Goal: Task Accomplishment & Management: Complete application form

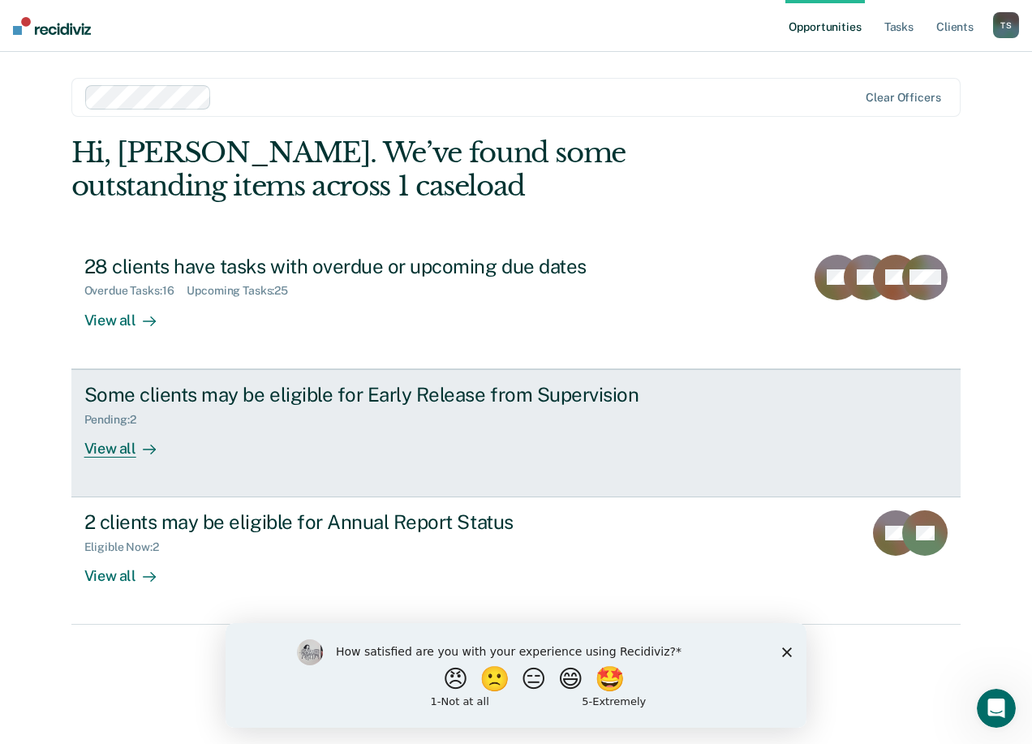
click at [144, 428] on div "View all" at bounding box center [129, 442] width 91 height 32
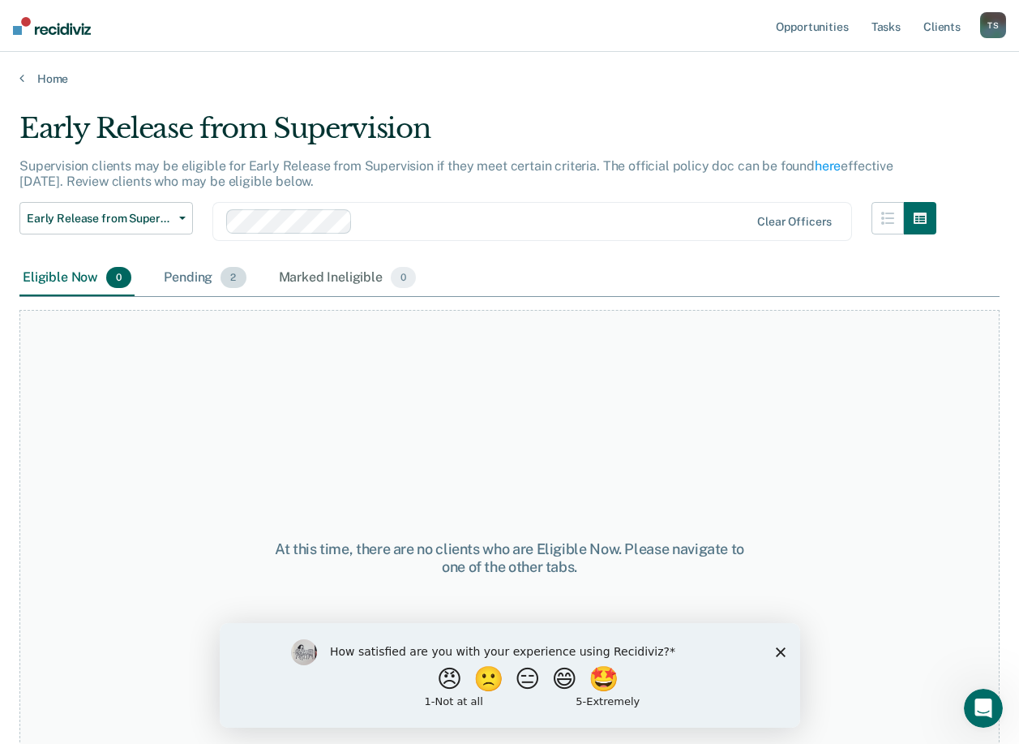
click at [198, 272] on div "Pending 2" at bounding box center [205, 278] width 88 height 36
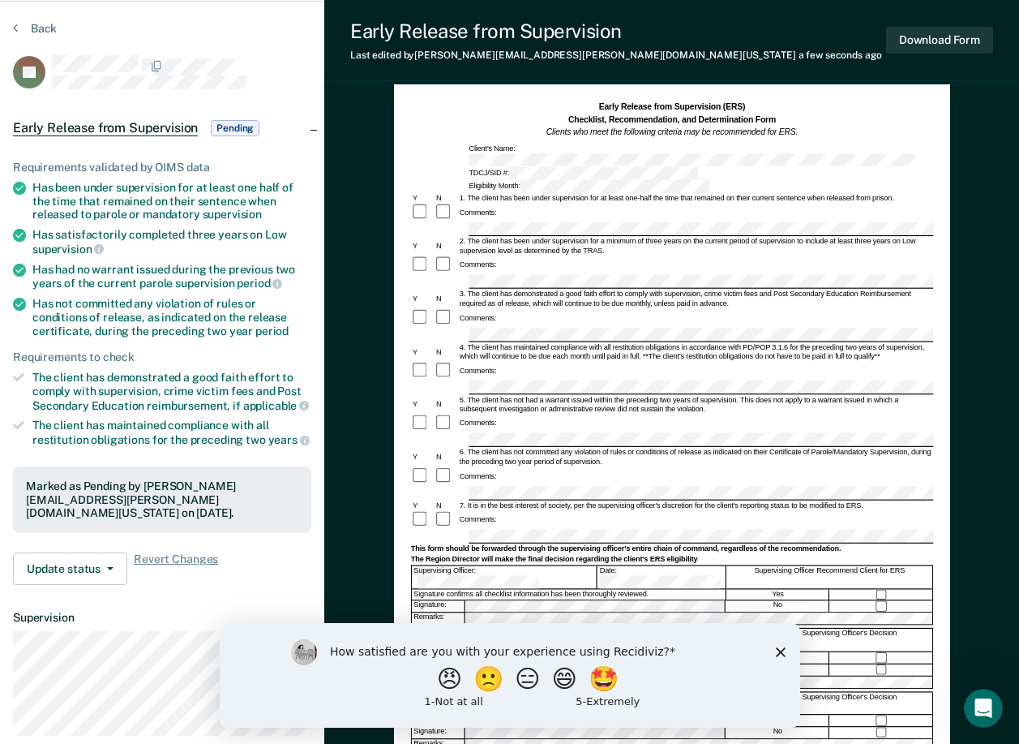
scroll to position [32, 0]
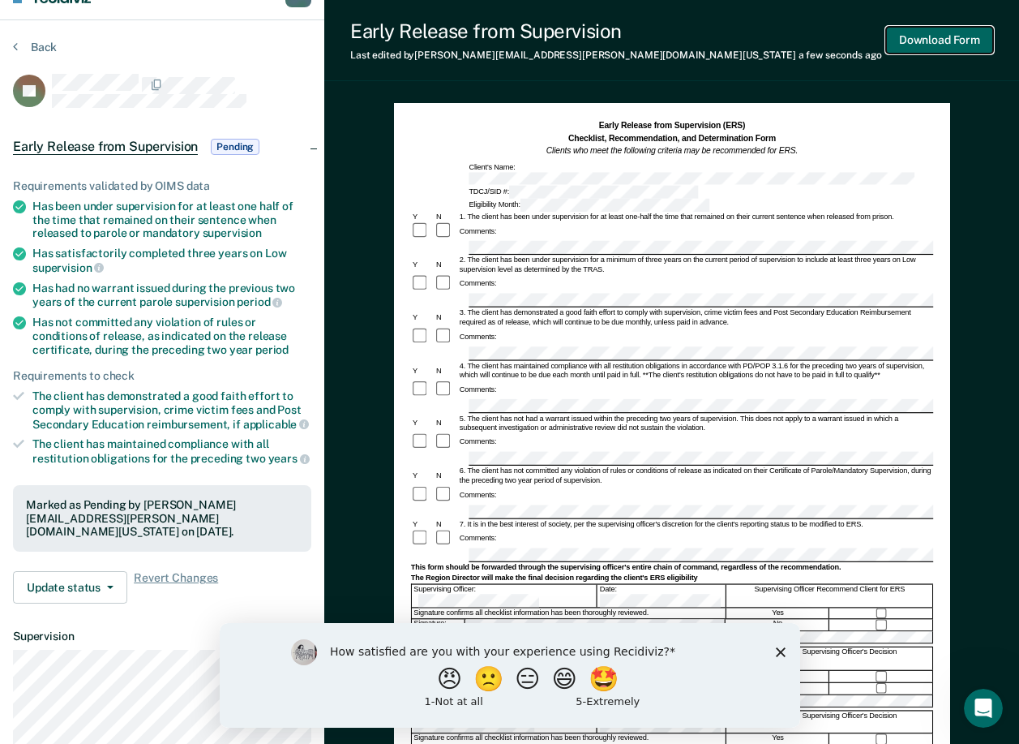
click at [941, 38] on button "Download Form" at bounding box center [939, 40] width 107 height 27
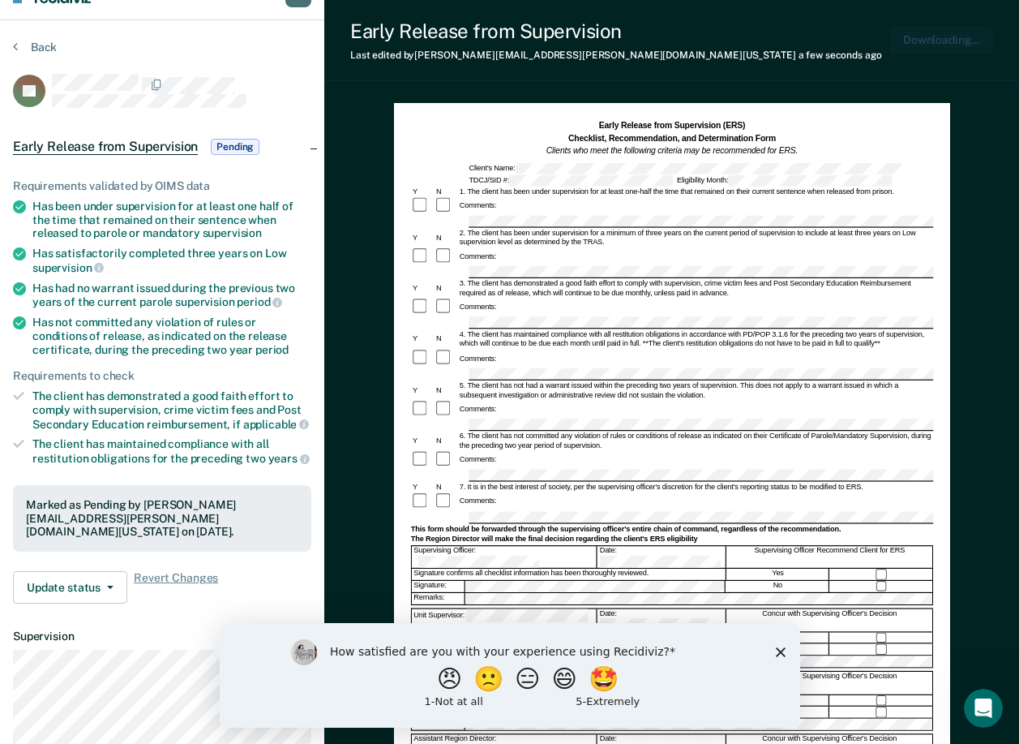
scroll to position [0, 0]
click at [42, 45] on button "Back" at bounding box center [35, 47] width 44 height 15
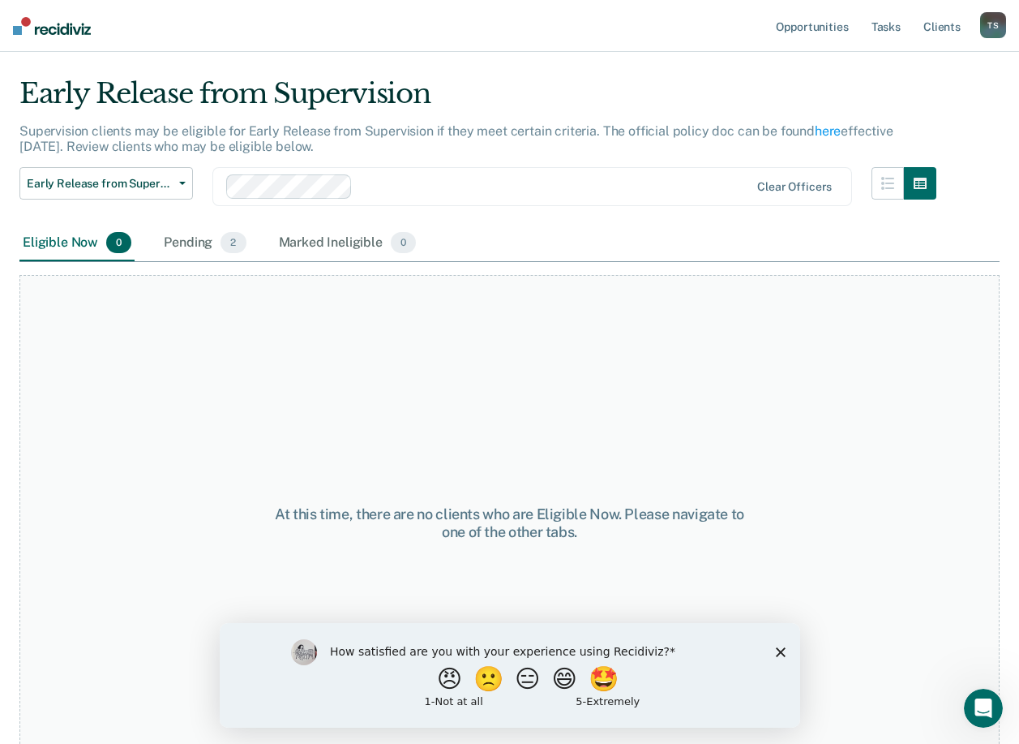
scroll to position [63, 0]
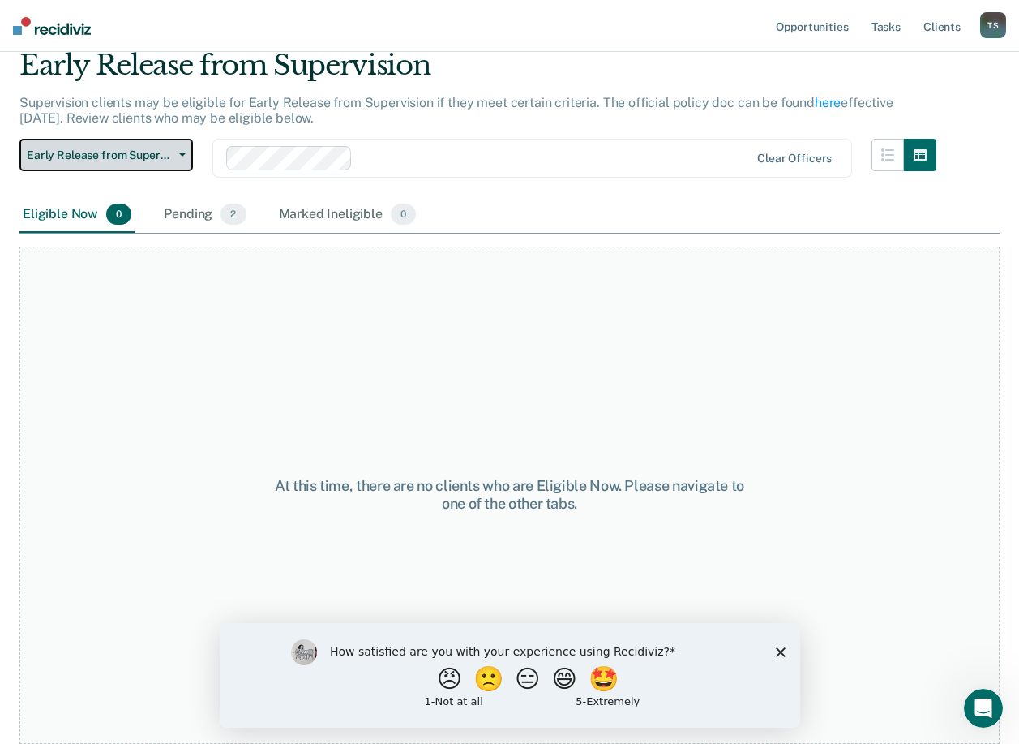
click at [173, 156] on span "button" at bounding box center [179, 154] width 13 height 3
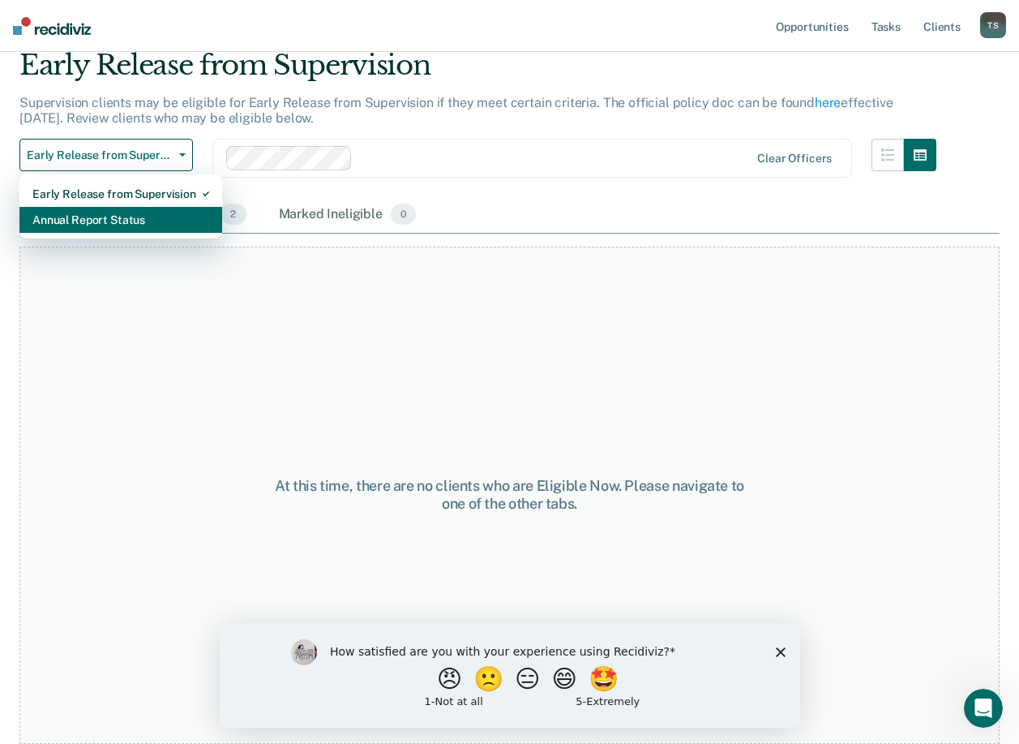
click at [120, 220] on div "Annual Report Status" at bounding box center [120, 220] width 177 height 26
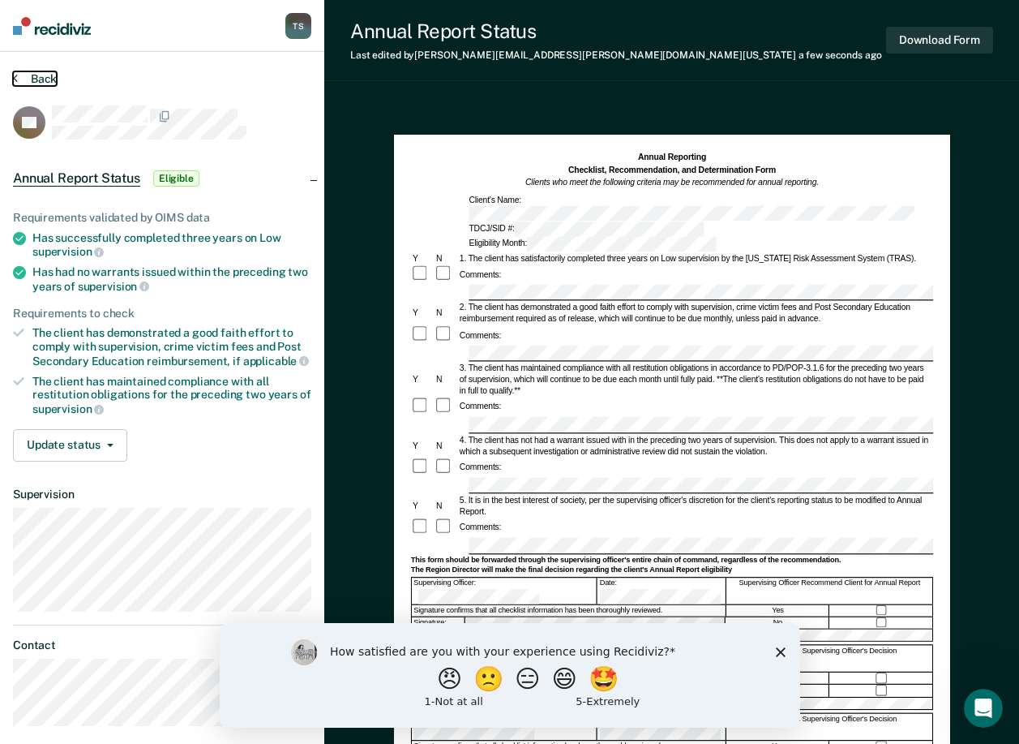
click at [54, 75] on button "Back" at bounding box center [35, 78] width 44 height 15
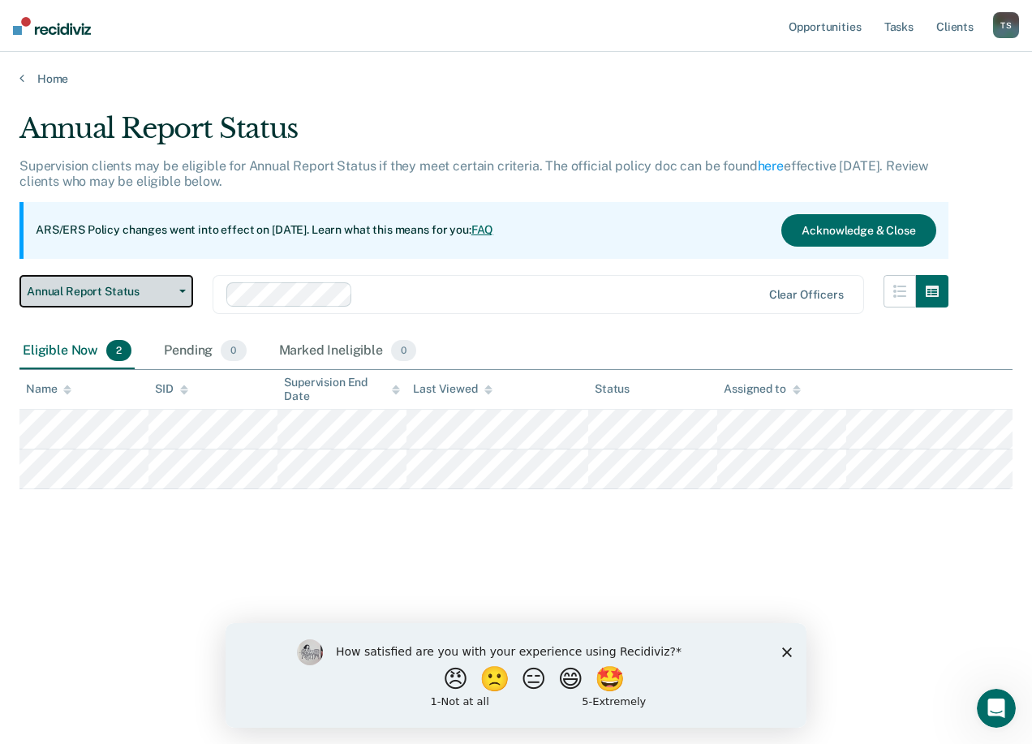
click at [91, 293] on span "Annual Report Status" at bounding box center [100, 292] width 146 height 14
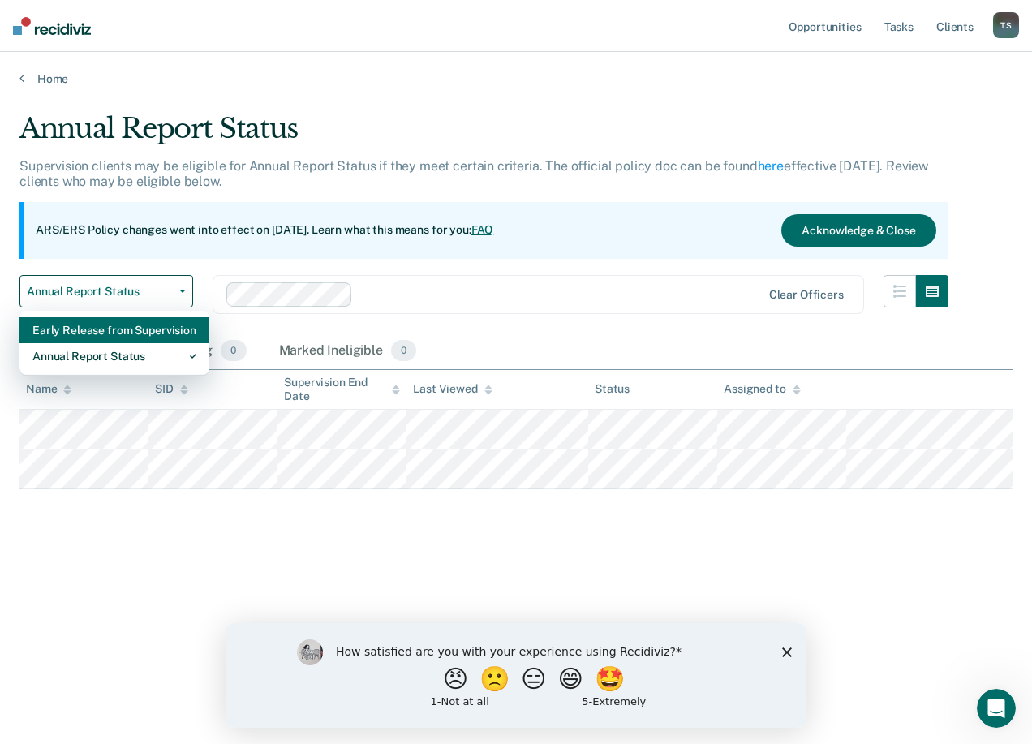
click at [110, 333] on div "Early Release from Supervision" at bounding box center [114, 330] width 164 height 26
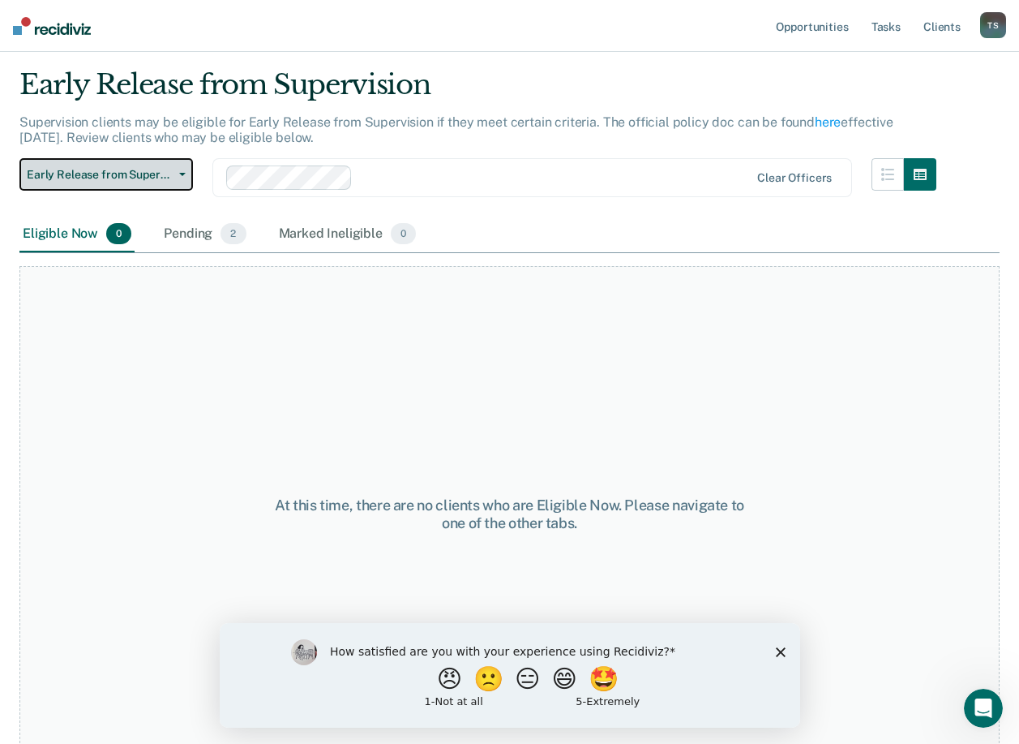
scroll to position [63, 0]
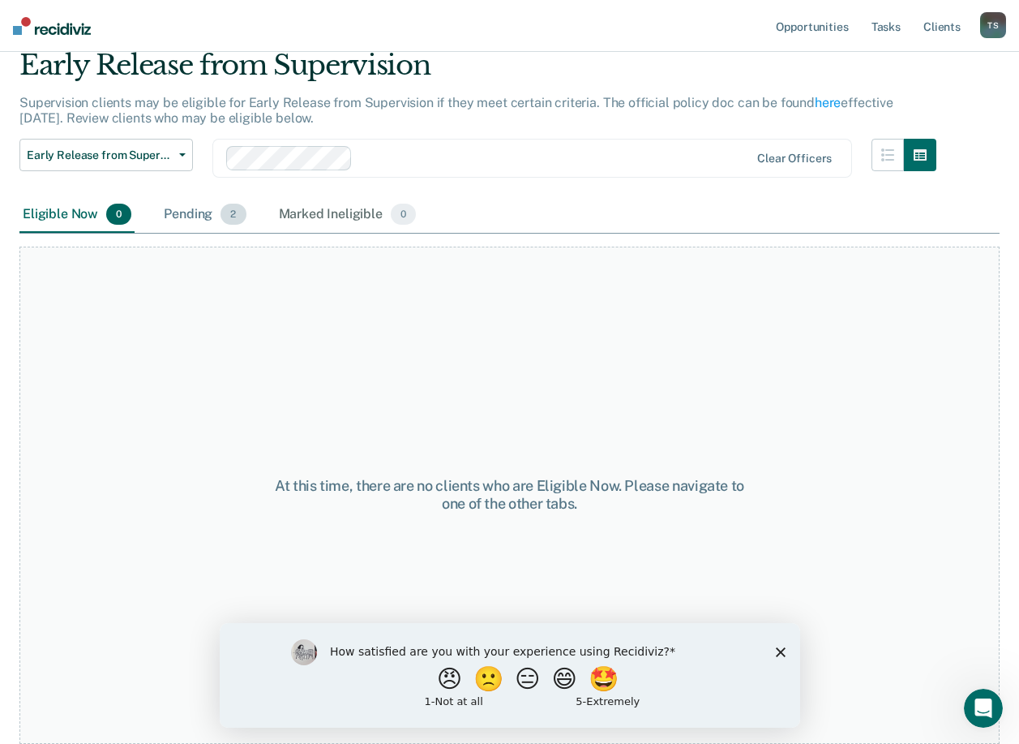
click at [202, 220] on div "Pending 2" at bounding box center [205, 215] width 88 height 36
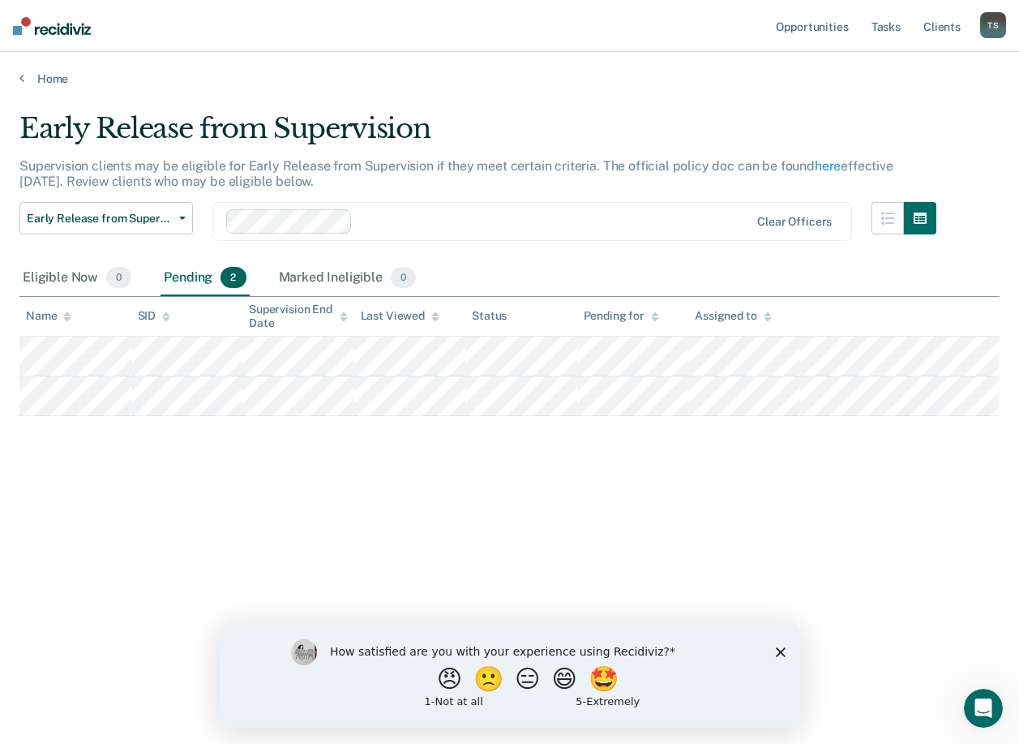
scroll to position [0, 0]
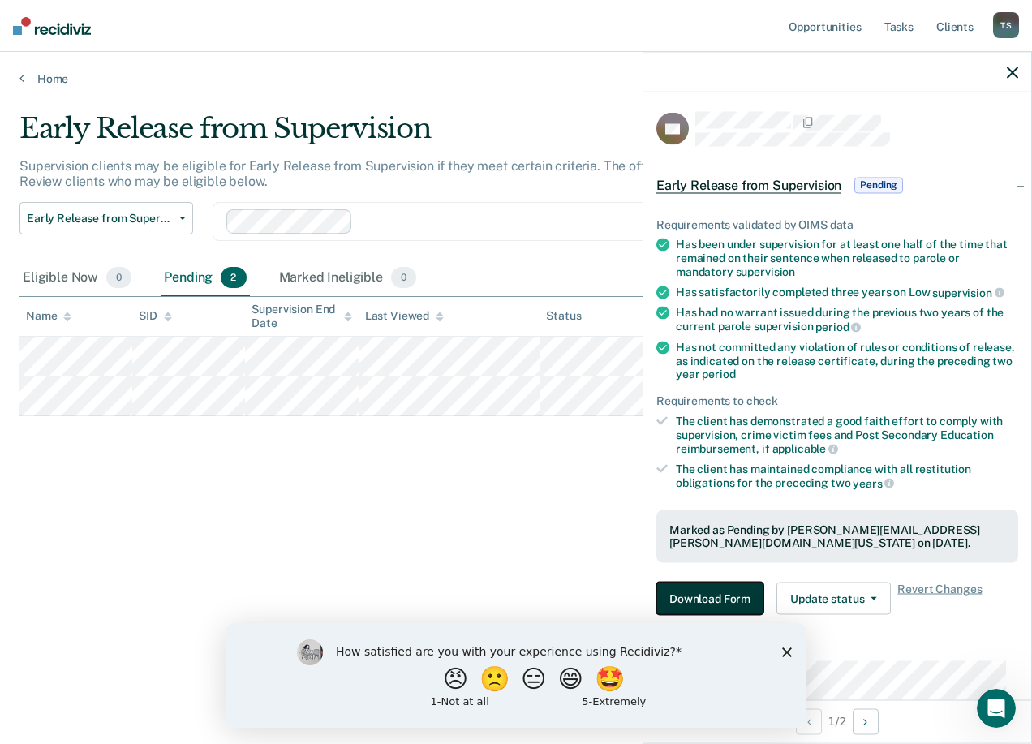
click at [736, 594] on button "Download Form" at bounding box center [709, 598] width 107 height 32
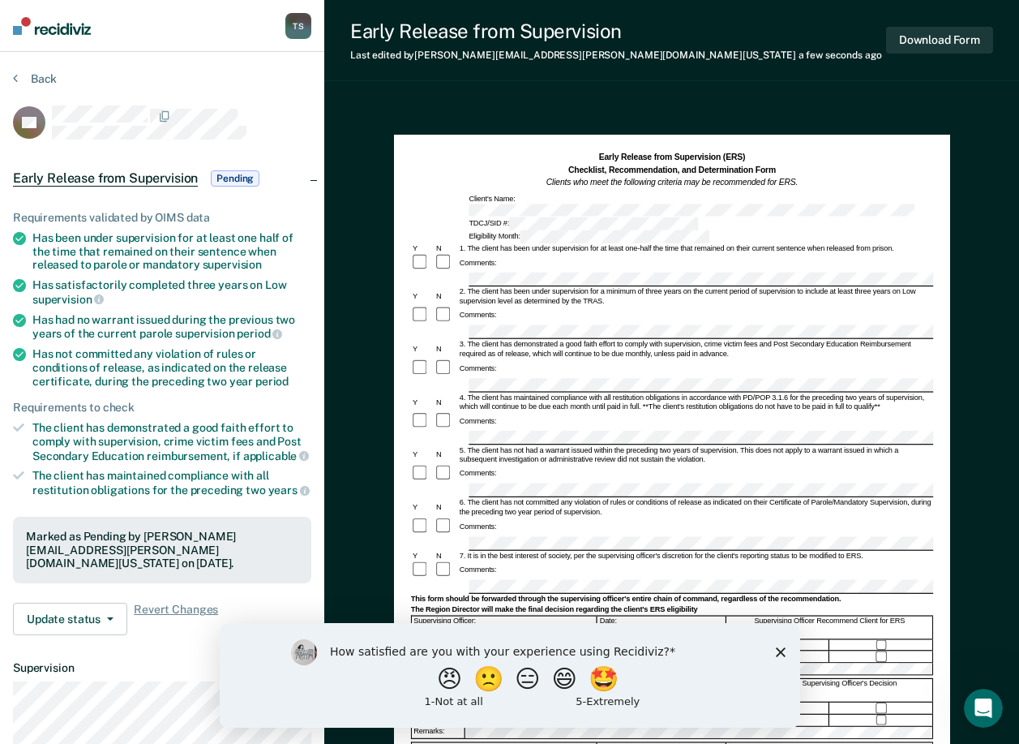
click at [785, 650] on div "How satisfied are you with your experience using Recidiviz? 😠 🙁 😑 😄 🤩 1 - Not a…" at bounding box center [509, 674] width 581 height 105
click at [784, 650] on icon "Close survey" at bounding box center [780, 651] width 10 height 10
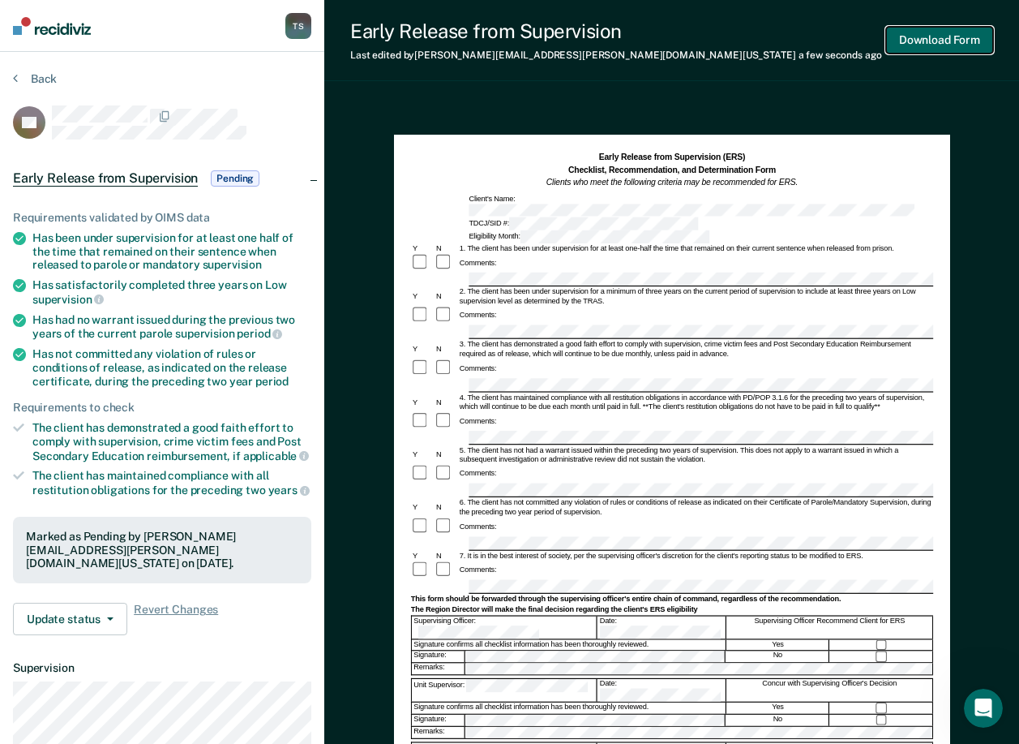
click at [918, 36] on button "Download Form" at bounding box center [939, 40] width 107 height 27
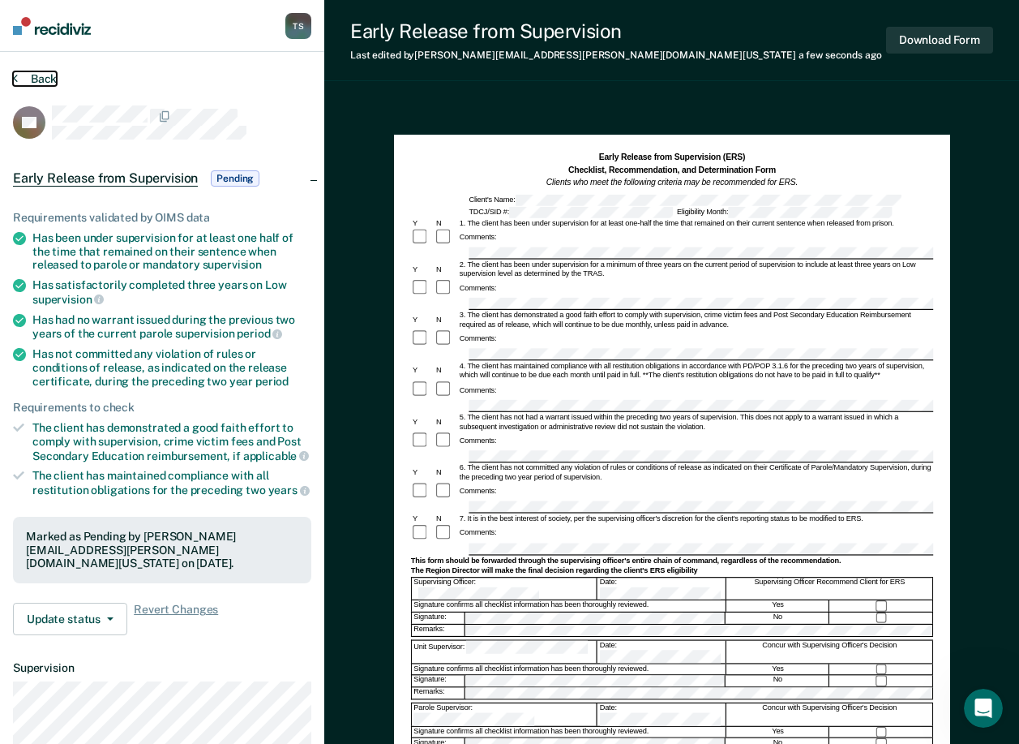
click at [35, 78] on button "Back" at bounding box center [35, 78] width 44 height 15
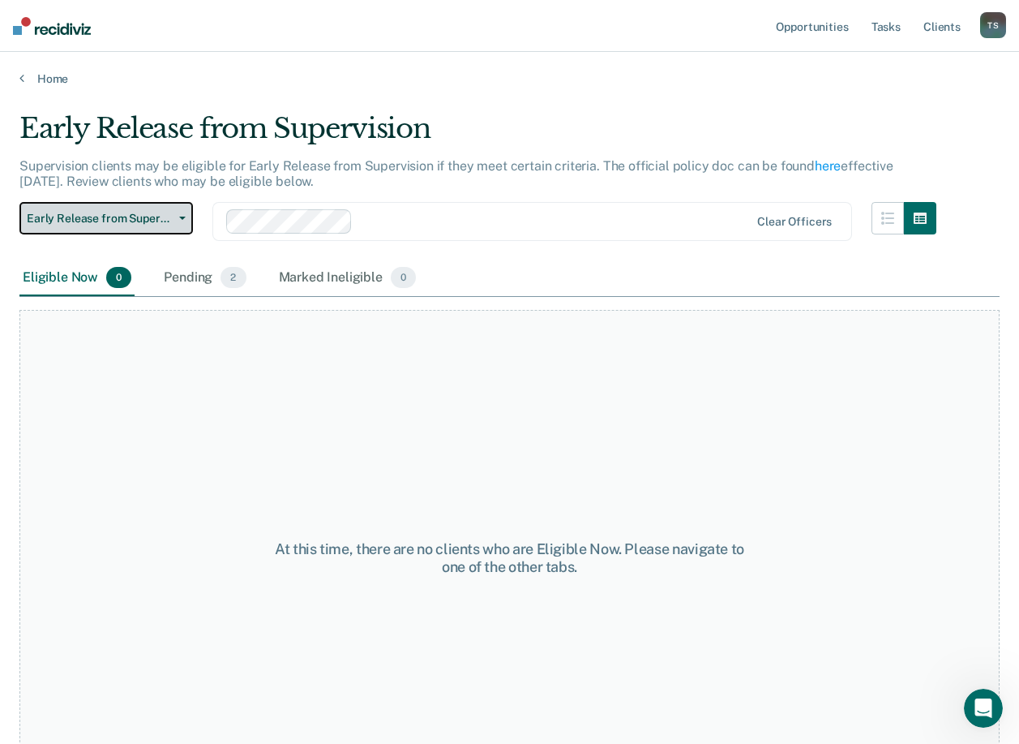
click at [127, 212] on span "Early Release from Supervision" at bounding box center [100, 219] width 146 height 14
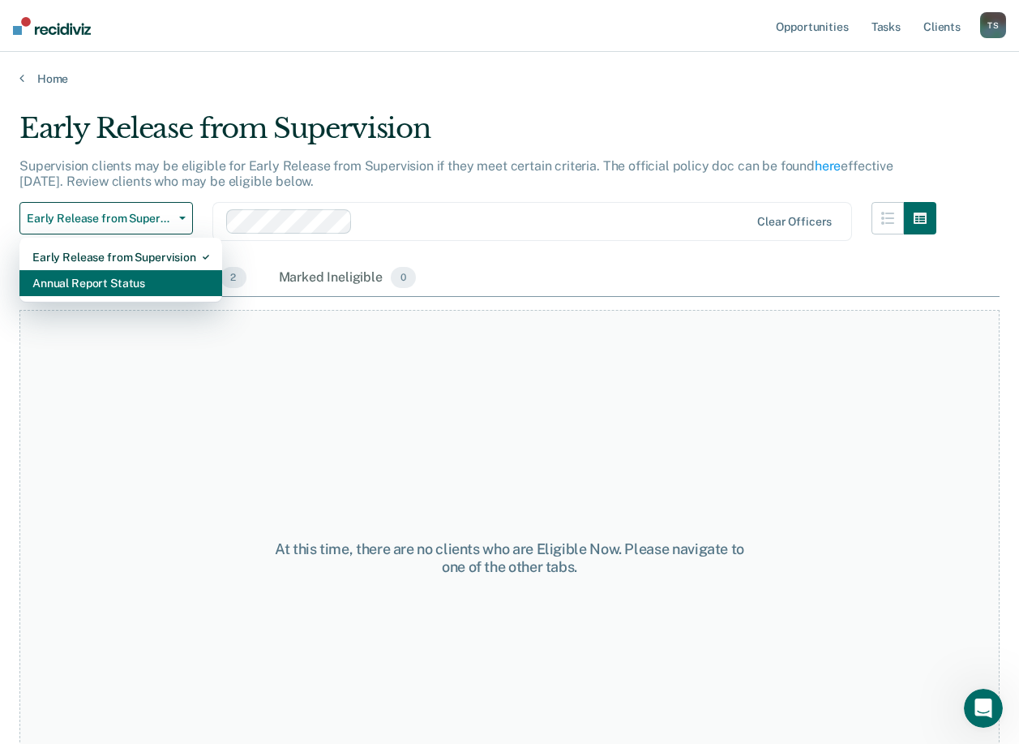
click at [108, 294] on div "Annual Report Status" at bounding box center [120, 283] width 177 height 26
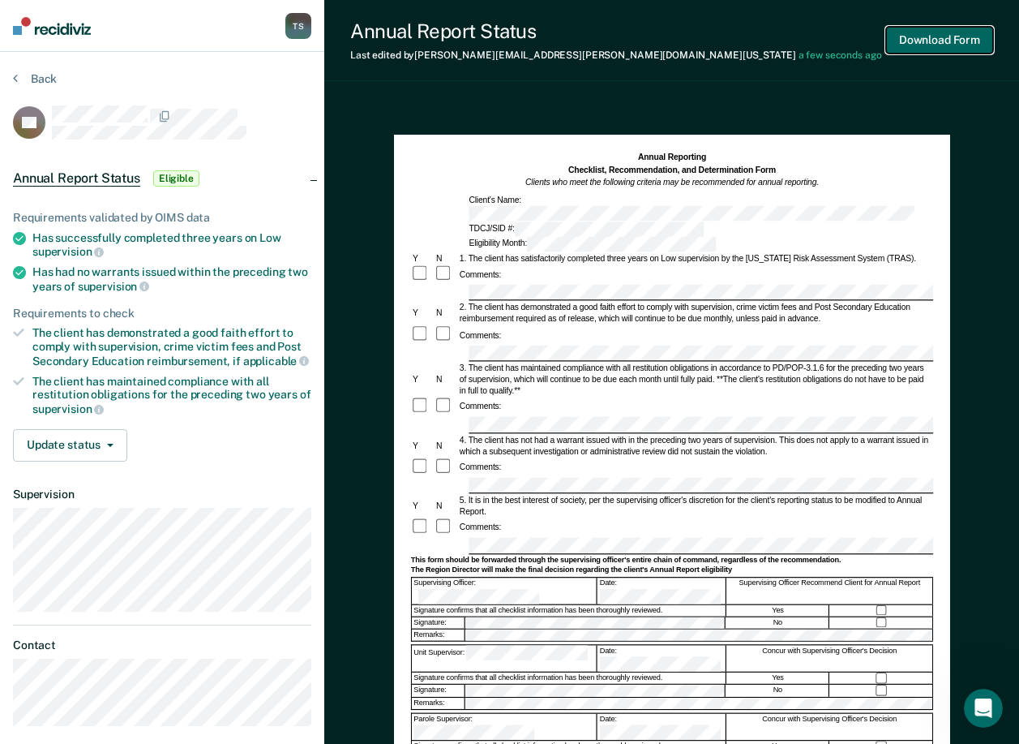
click at [934, 32] on button "Download Form" at bounding box center [939, 40] width 107 height 27
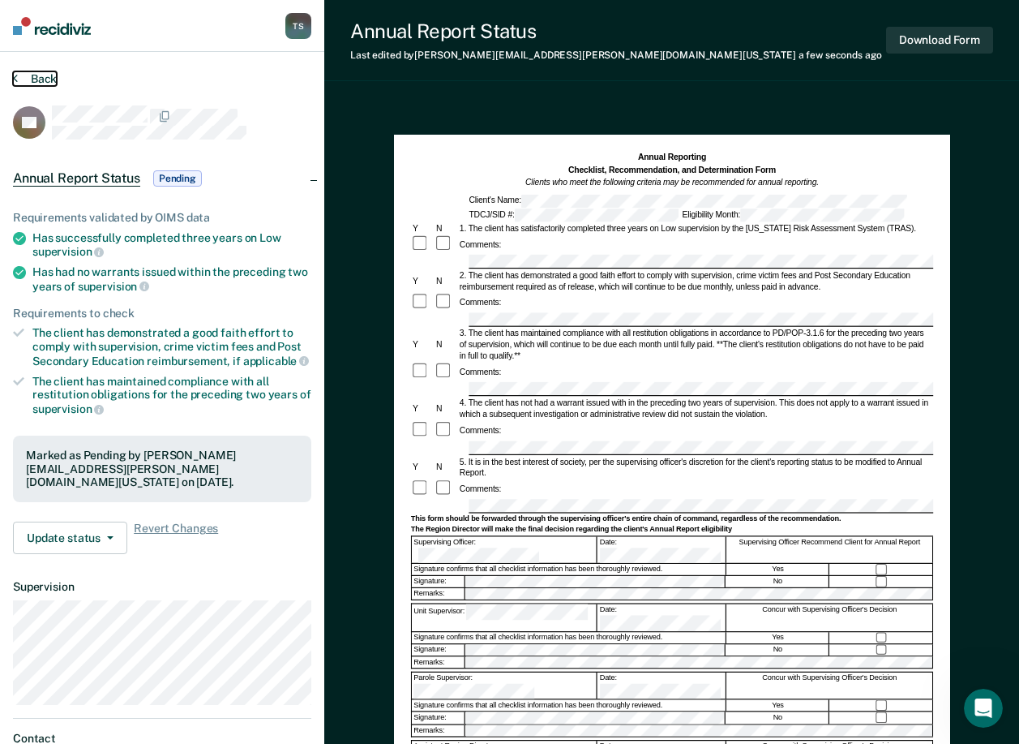
click at [41, 73] on button "Back" at bounding box center [35, 78] width 44 height 15
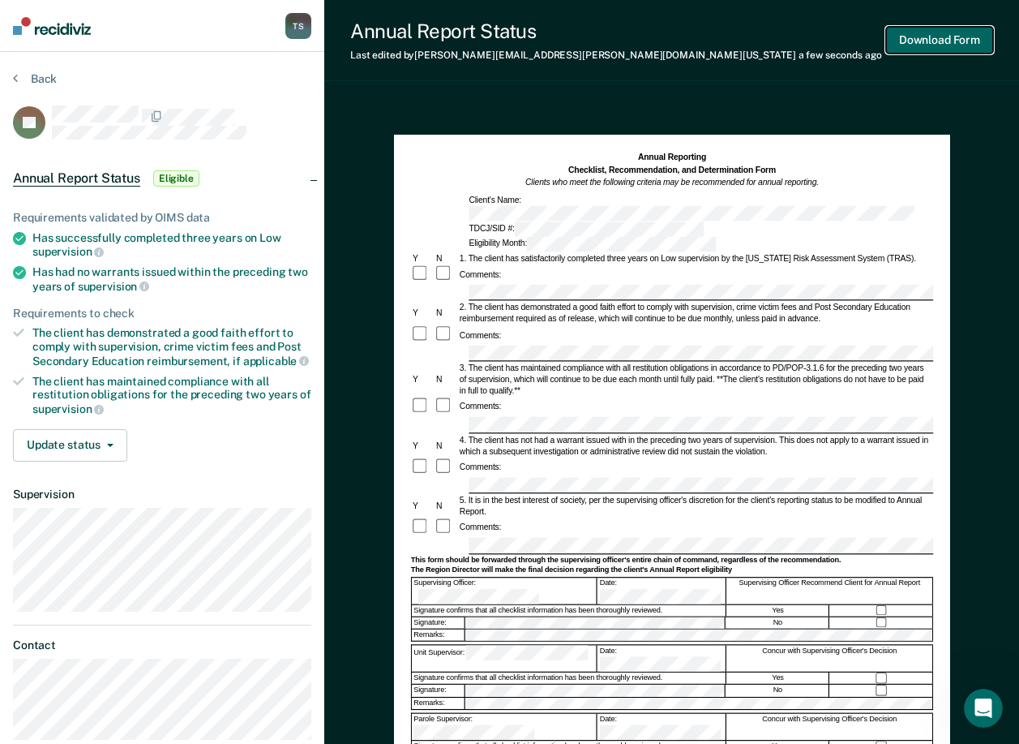
click at [946, 43] on button "Download Form" at bounding box center [939, 40] width 107 height 27
